Goal: Information Seeking & Learning: Learn about a topic

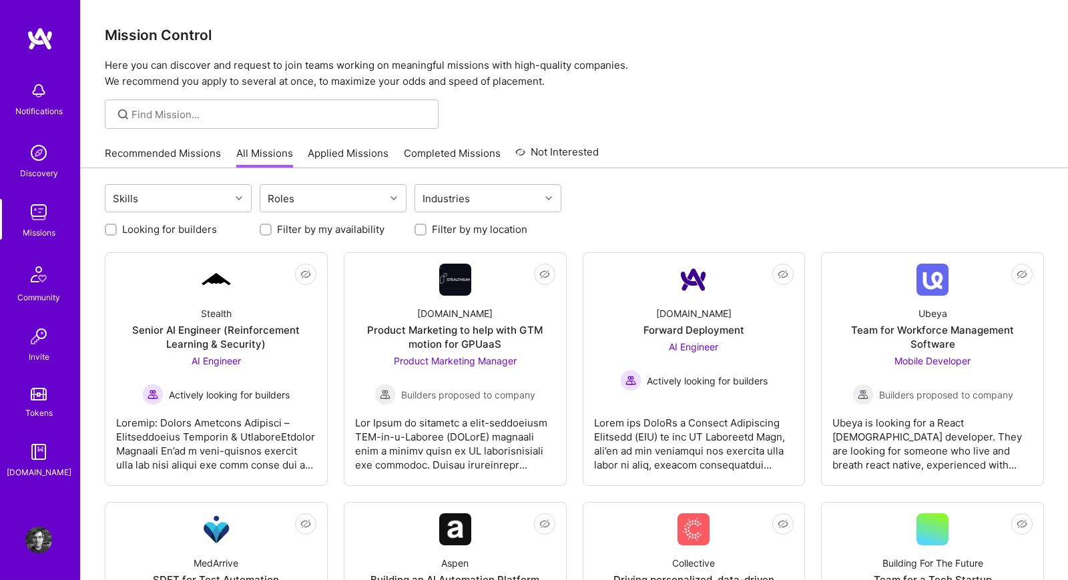
click at [190, 152] on link "Recommended Missions" at bounding box center [163, 157] width 116 height 22
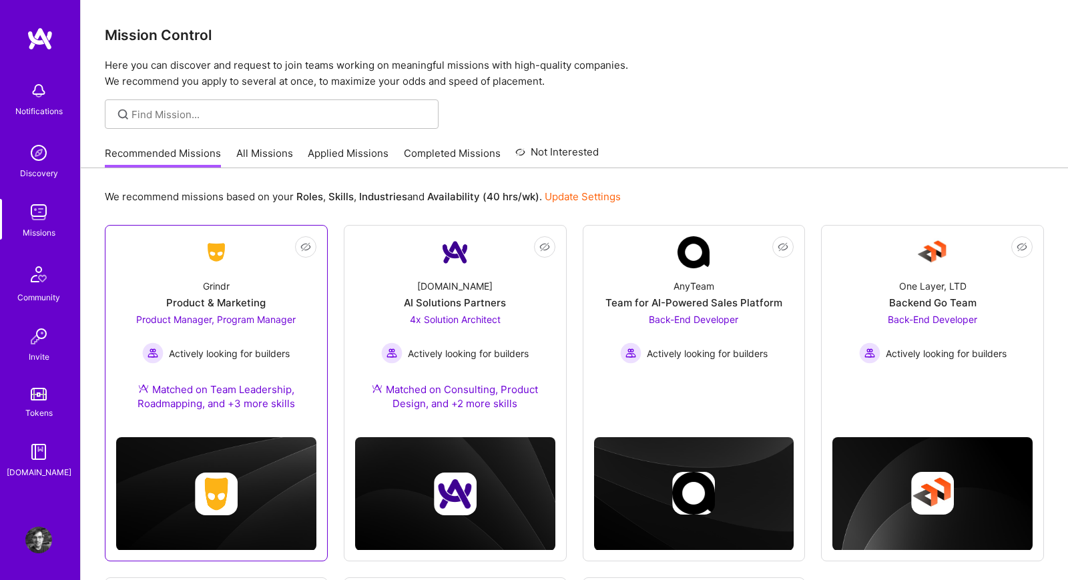
click at [180, 248] on link "Not Interested Grindr Product & Marketing Product Manager, Program Manager Acti…" at bounding box center [216, 331] width 200 height 190
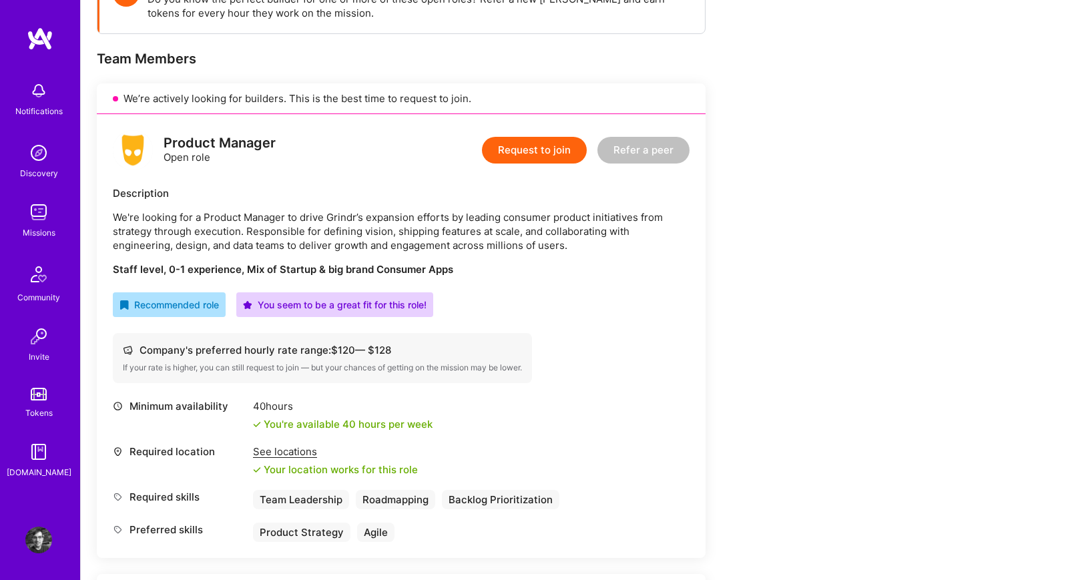
scroll to position [306, 0]
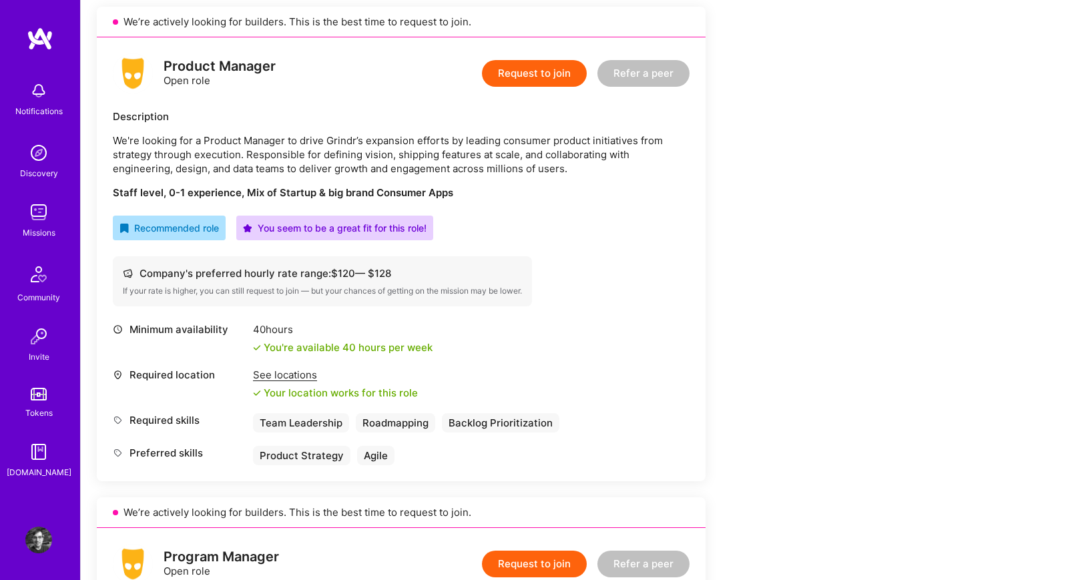
click at [40, 220] on img at bounding box center [38, 212] width 27 height 27
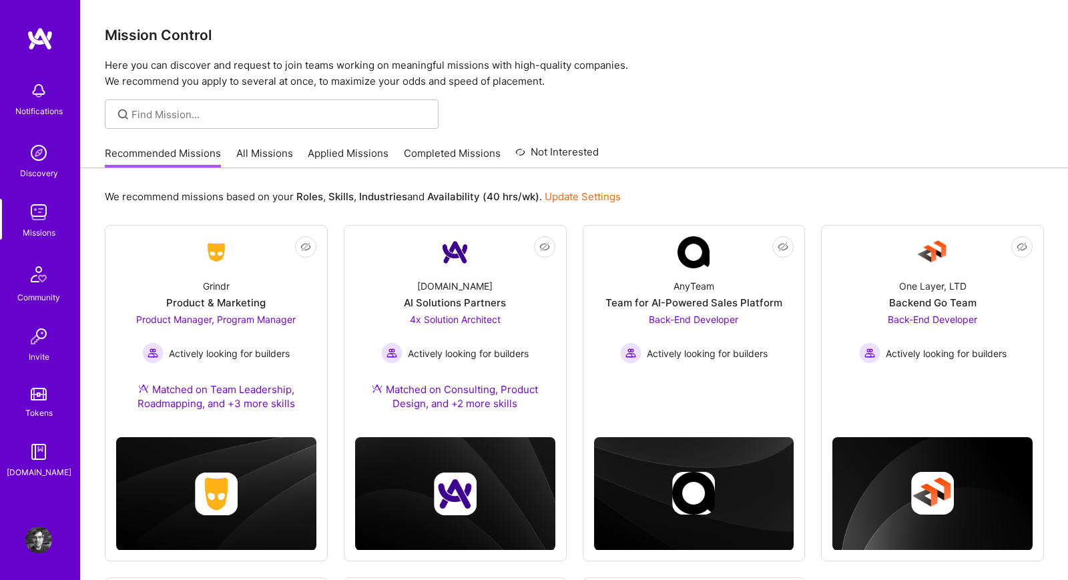
click at [248, 155] on link "All Missions" at bounding box center [264, 157] width 57 height 22
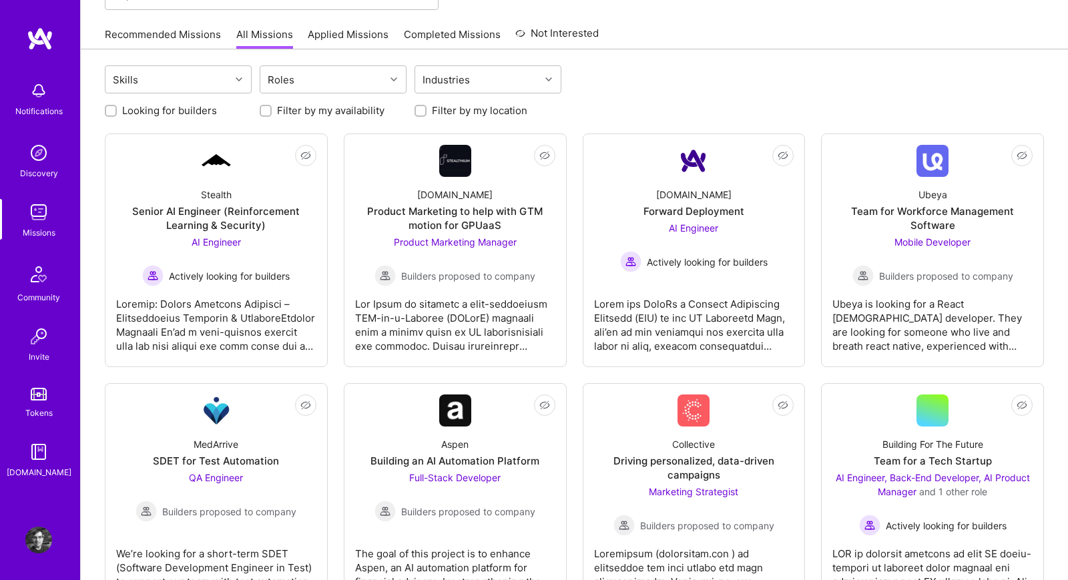
scroll to position [114, 0]
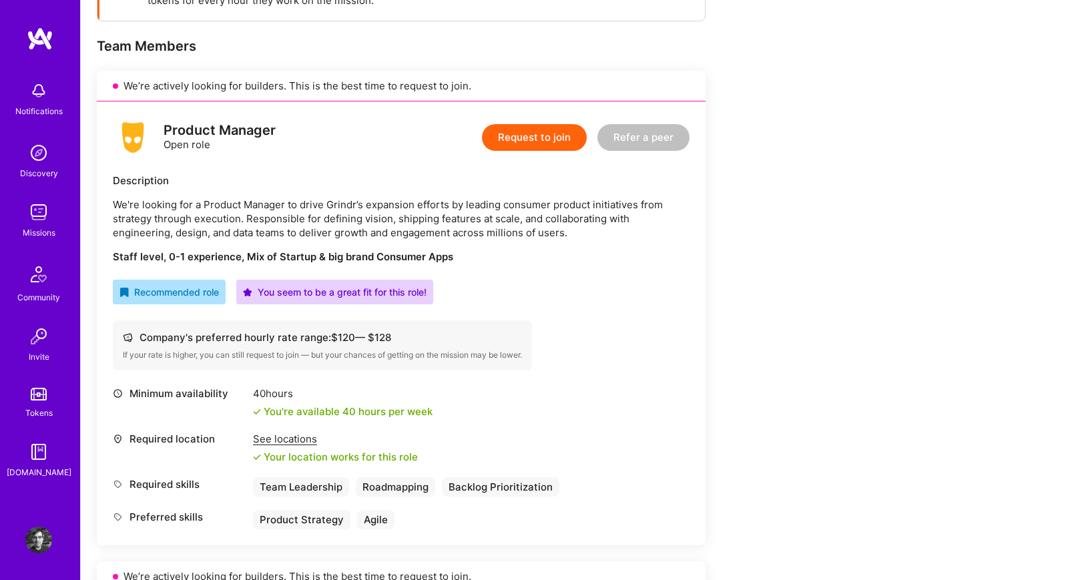
scroll to position [256, 0]
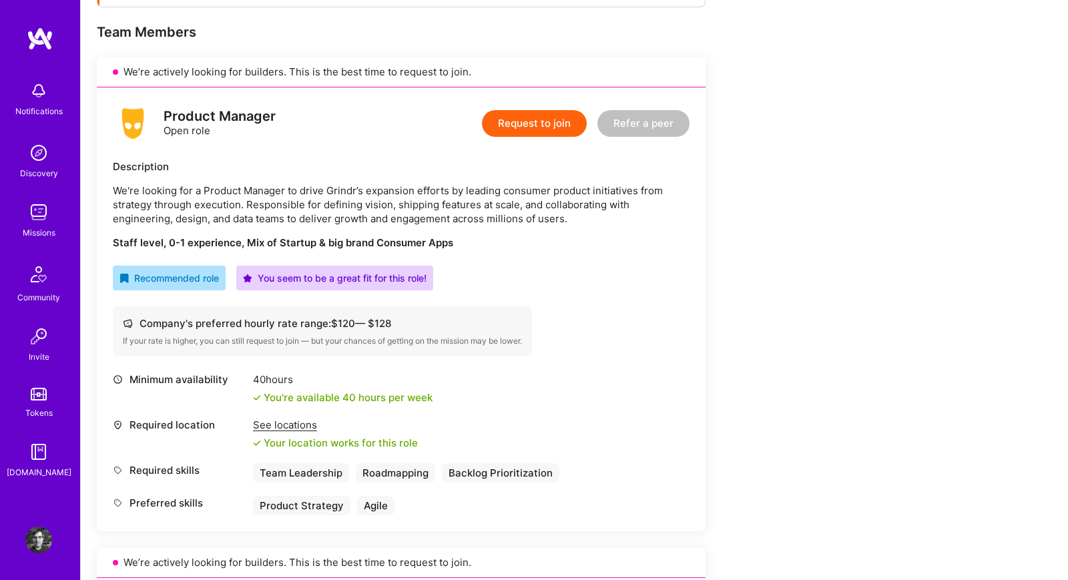
click at [38, 217] on img at bounding box center [38, 212] width 27 height 27
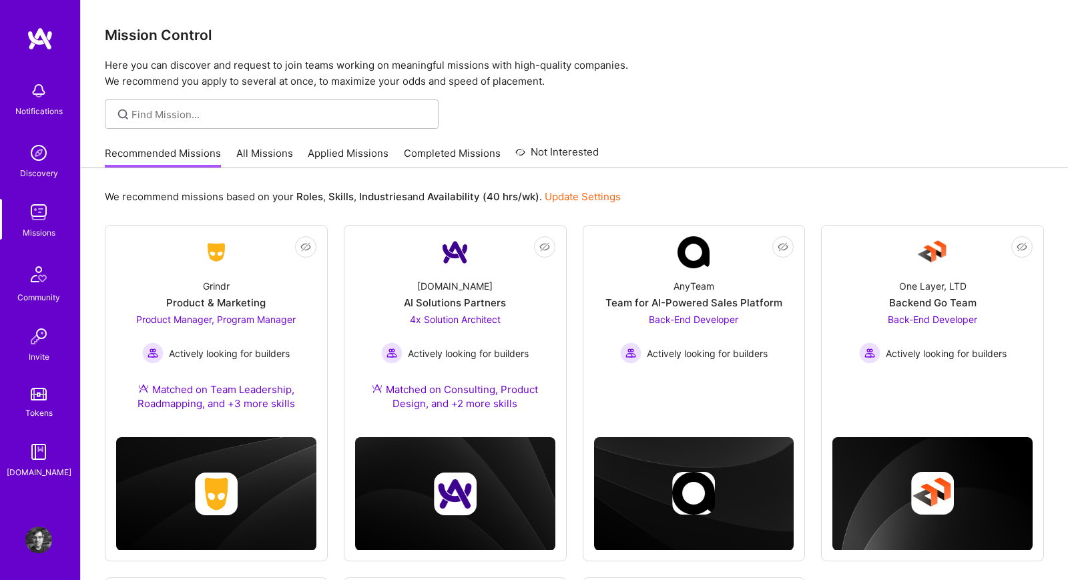
click at [254, 155] on link "All Missions" at bounding box center [264, 157] width 57 height 22
